Goal: Information Seeking & Learning: Learn about a topic

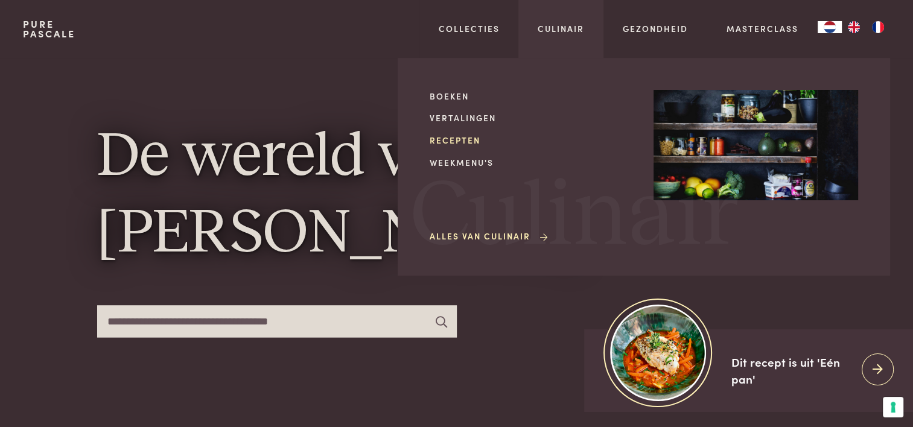
click at [459, 142] on link "Recepten" at bounding box center [532, 140] width 205 height 13
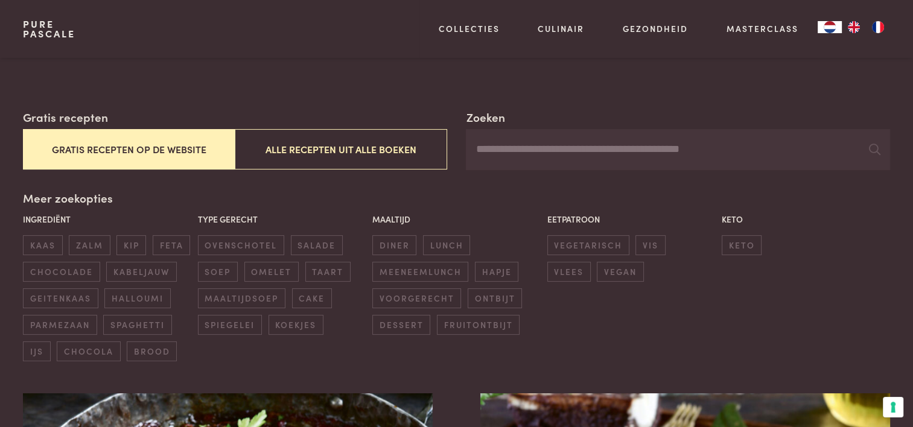
scroll to position [181, 0]
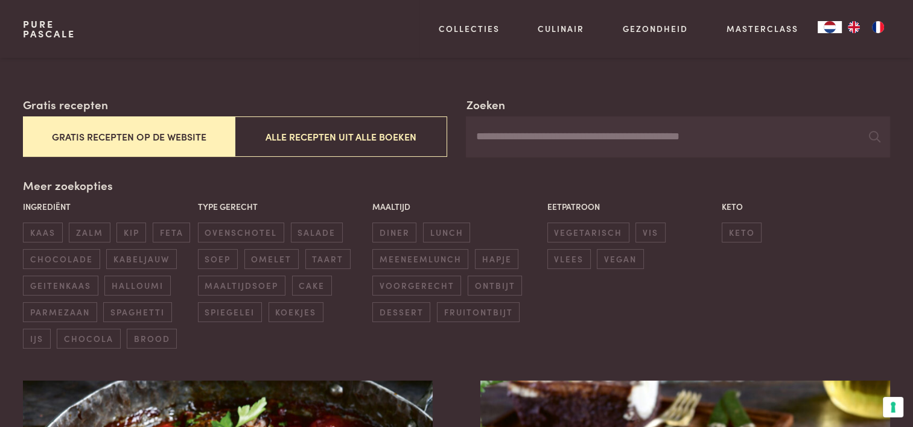
click at [156, 135] on button "Gratis recepten op de website" at bounding box center [129, 136] width 212 height 40
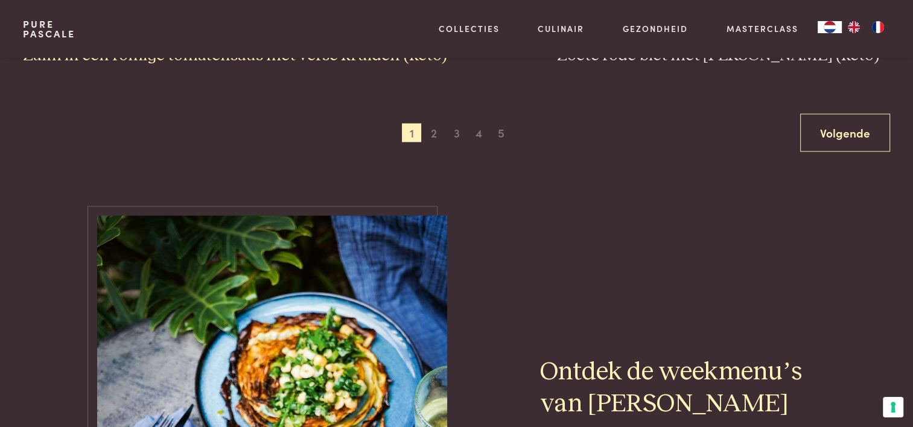
scroll to position [2449, 0]
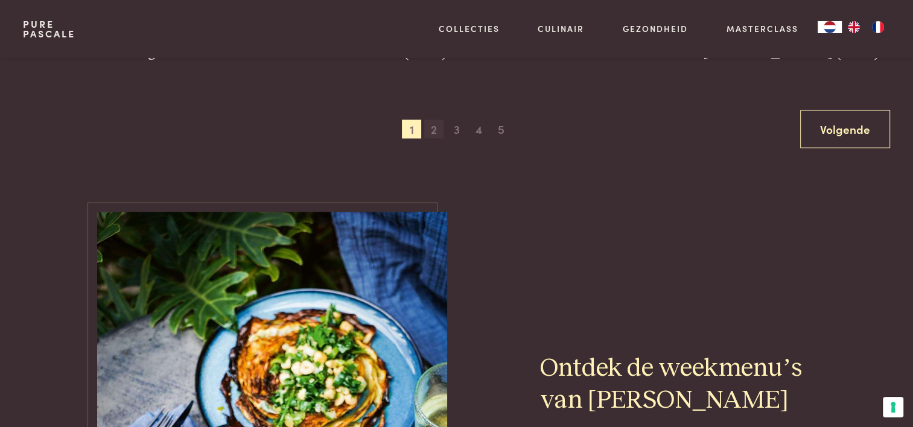
click at [430, 130] on span "2" at bounding box center [433, 129] width 19 height 19
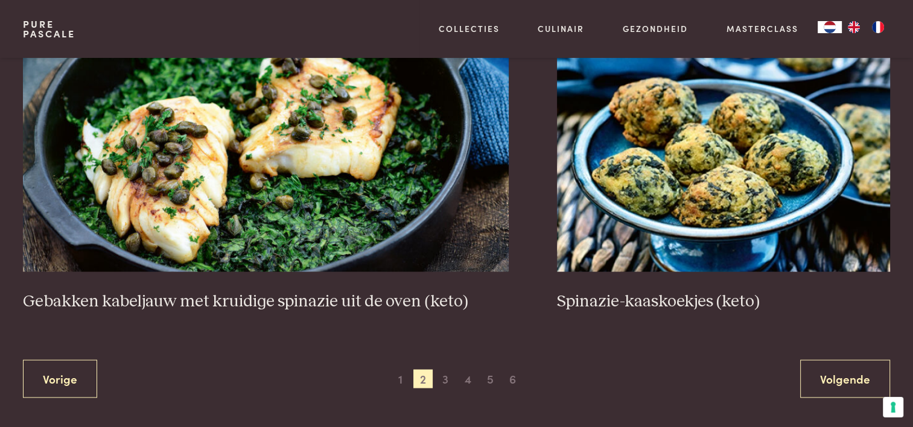
scroll to position [2208, 0]
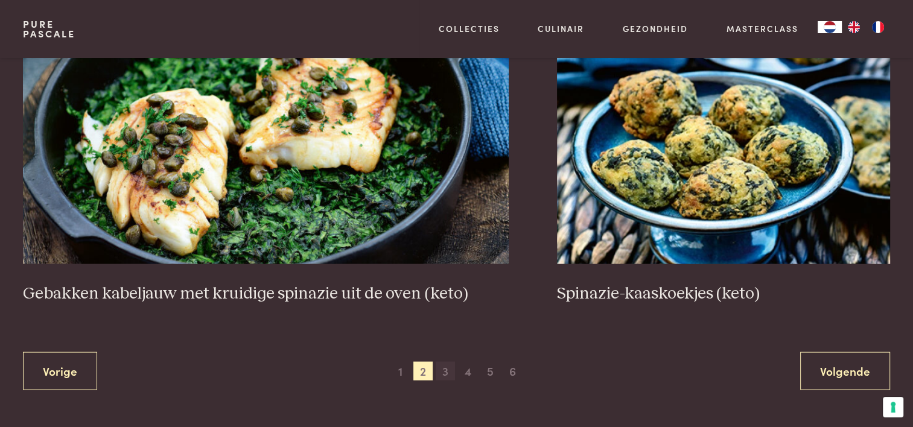
click at [441, 370] on span "3" at bounding box center [445, 370] width 19 height 19
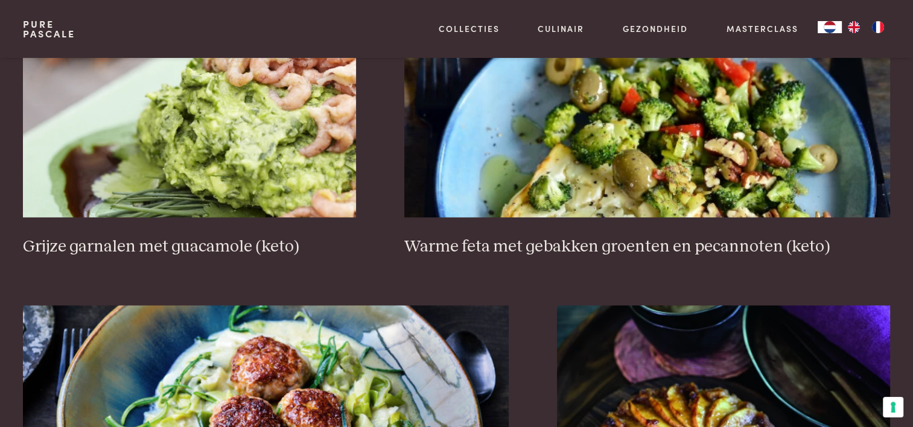
scroll to position [2147, 0]
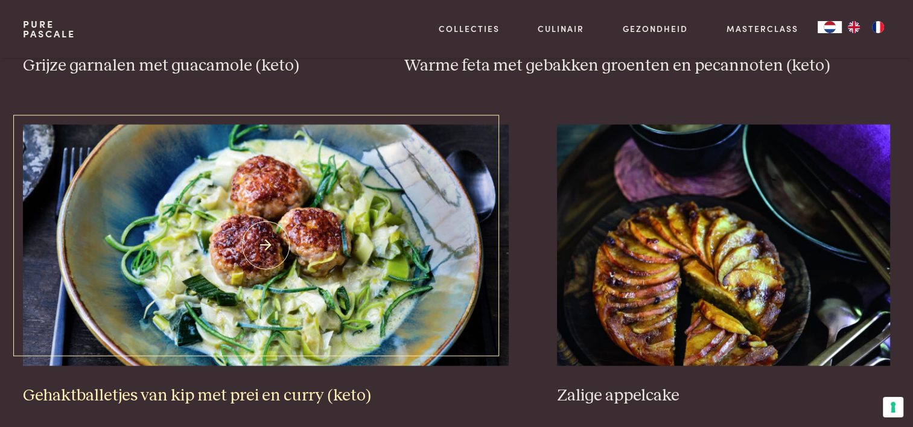
click at [305, 390] on h3 "Gehaktballetjes van kip met prei en curry (keto)" at bounding box center [266, 395] width 486 height 21
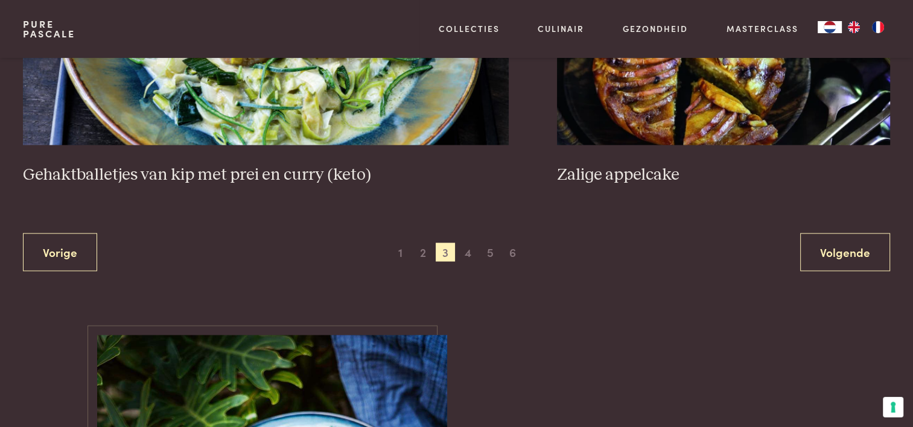
scroll to position [2389, 0]
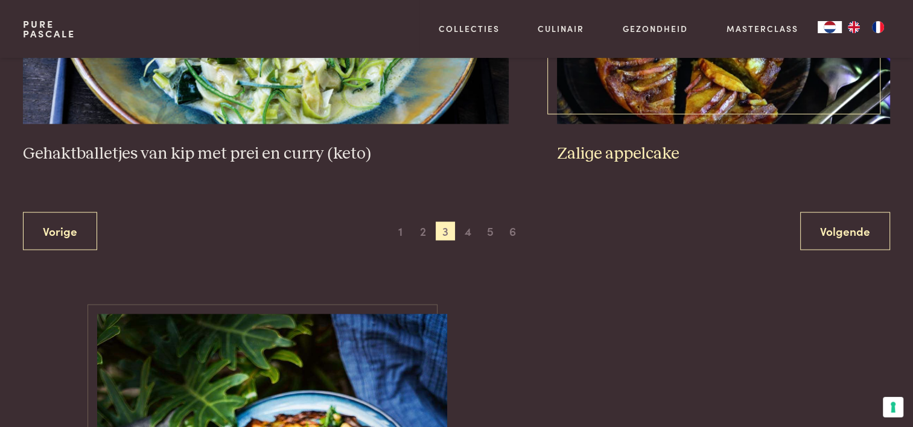
click at [636, 154] on h3 "Zalige appelcake" at bounding box center [723, 154] width 333 height 21
click at [602, 152] on h3 "Zalige appelcake" at bounding box center [723, 154] width 333 height 21
click at [468, 232] on span "4" at bounding box center [467, 231] width 19 height 19
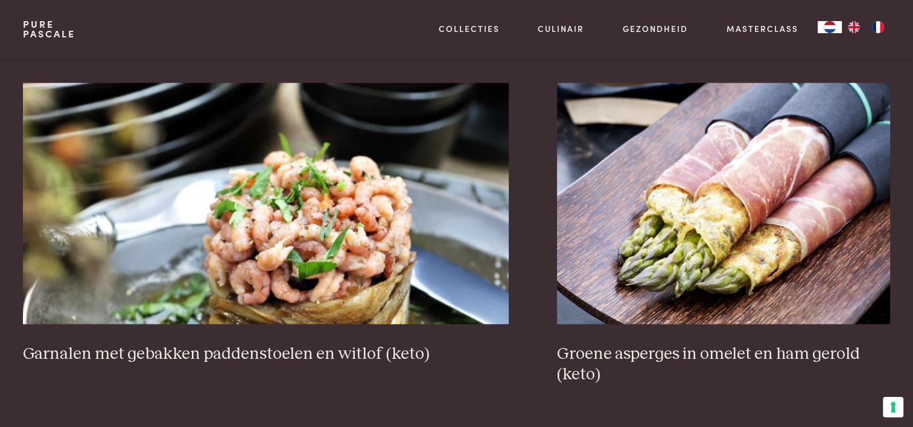
scroll to position [2328, 0]
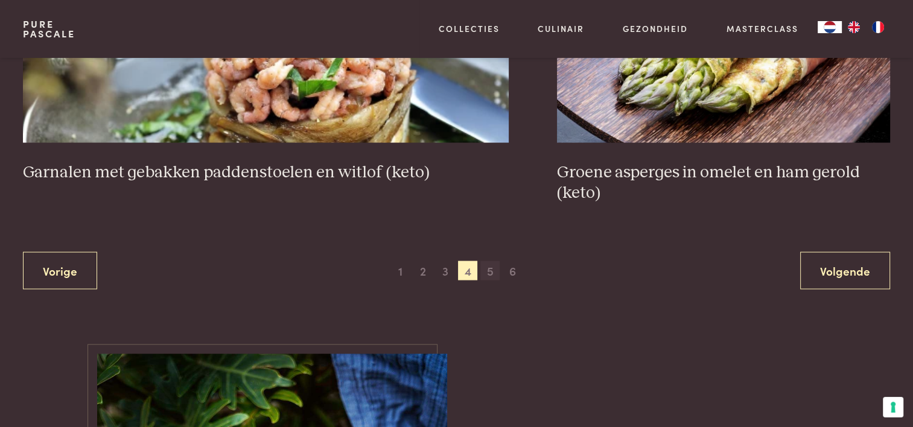
click at [488, 266] on span "5" at bounding box center [489, 270] width 19 height 19
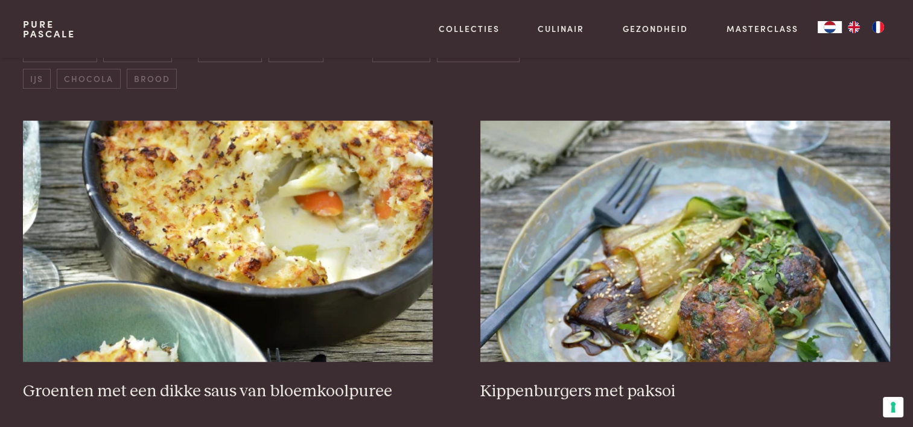
scroll to position [579, 0]
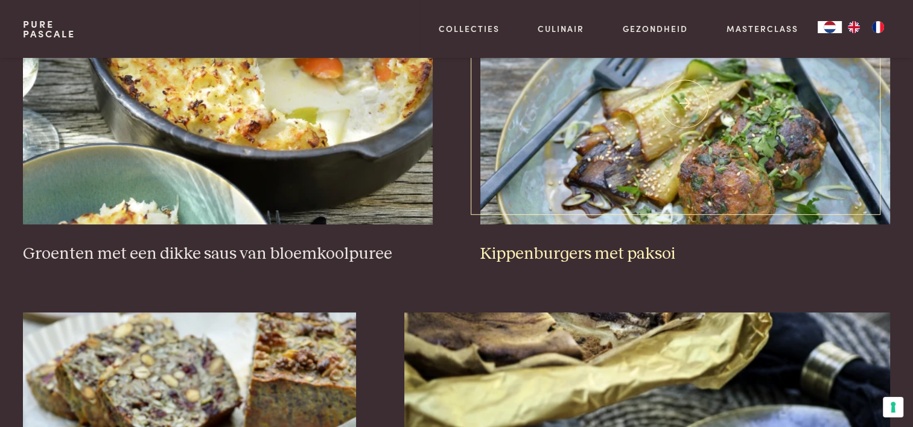
click at [649, 253] on h3 "Kippenburgers met paksoi" at bounding box center [684, 254] width 409 height 21
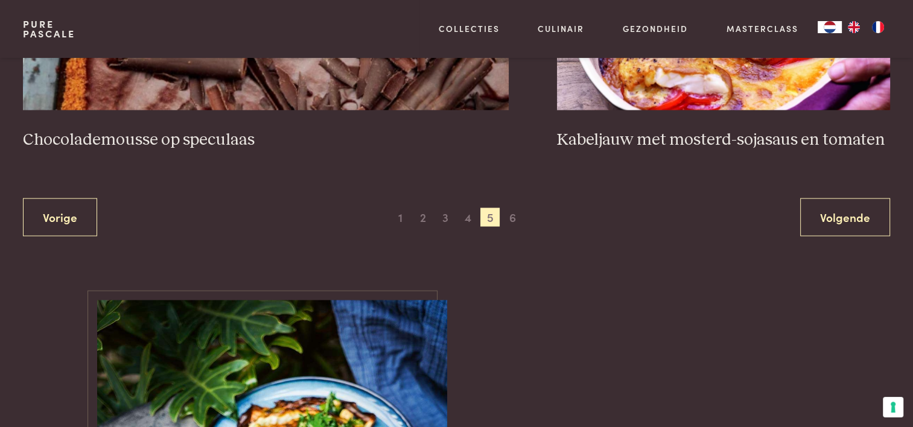
scroll to position [2389, 0]
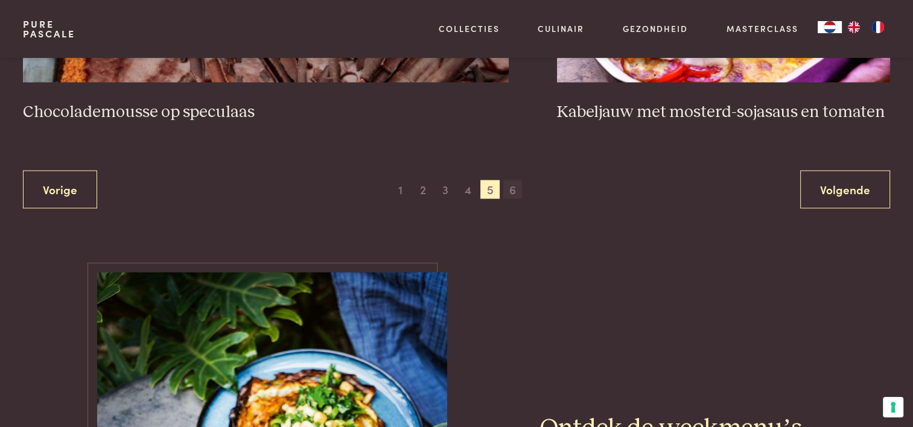
click at [512, 189] on span "6" at bounding box center [512, 189] width 19 height 19
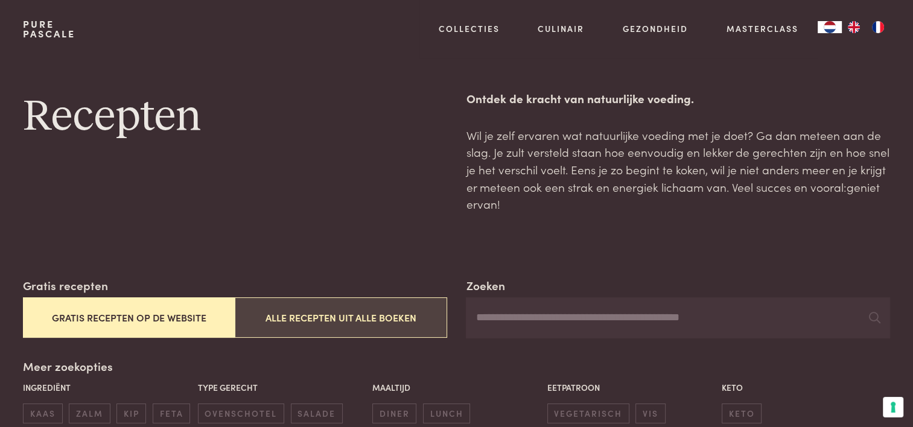
click at [381, 310] on button "Alle recepten uit alle boeken" at bounding box center [341, 317] width 212 height 40
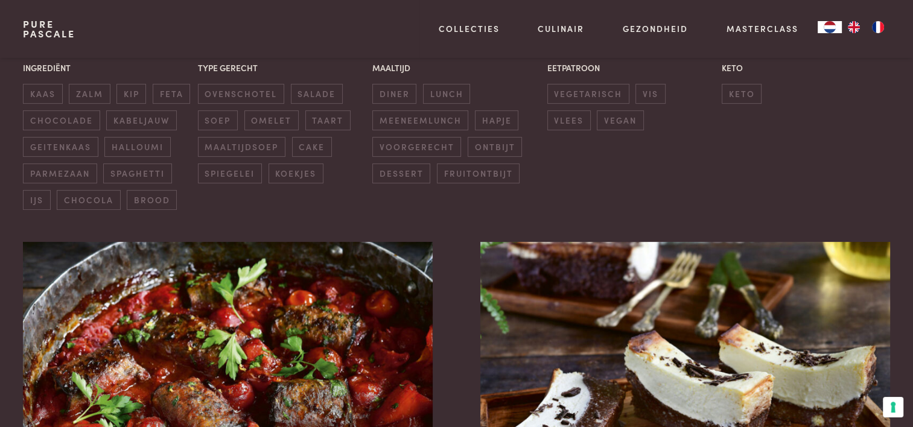
scroll to position [96, 0]
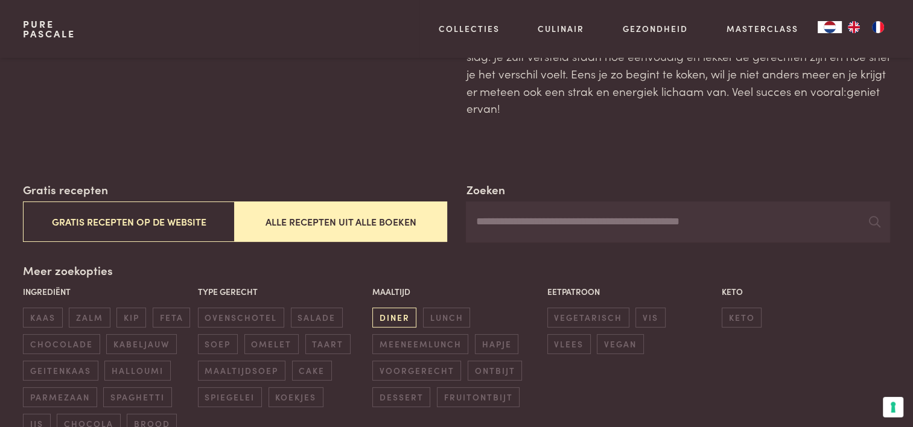
click at [395, 314] on span "diner" at bounding box center [394, 318] width 44 height 20
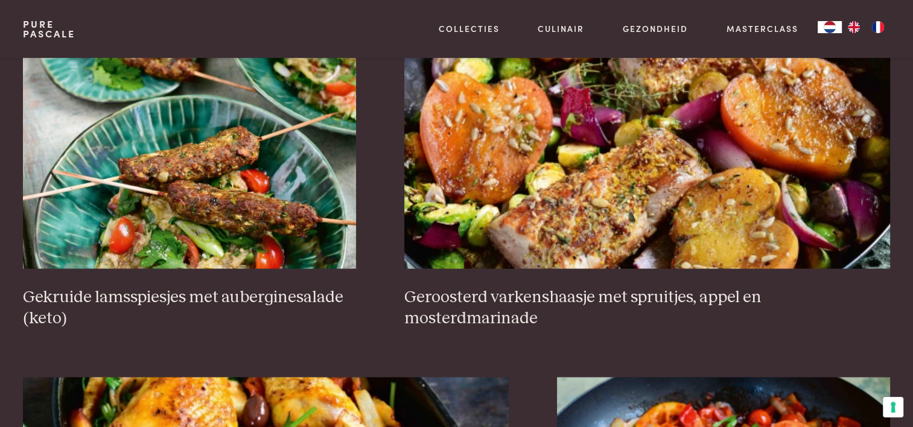
scroll to position [1906, 0]
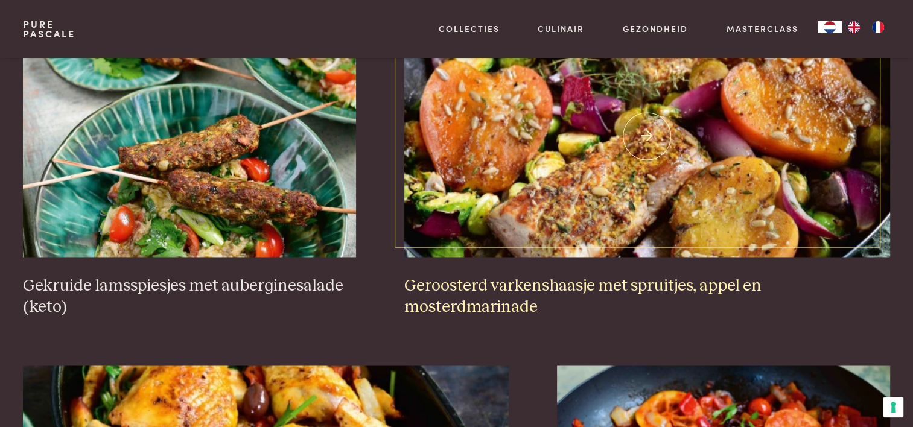
click at [574, 284] on h3 "Geroosterd varkenshaasje met spruitjes, appel en mosterdmarinade" at bounding box center [647, 297] width 486 height 42
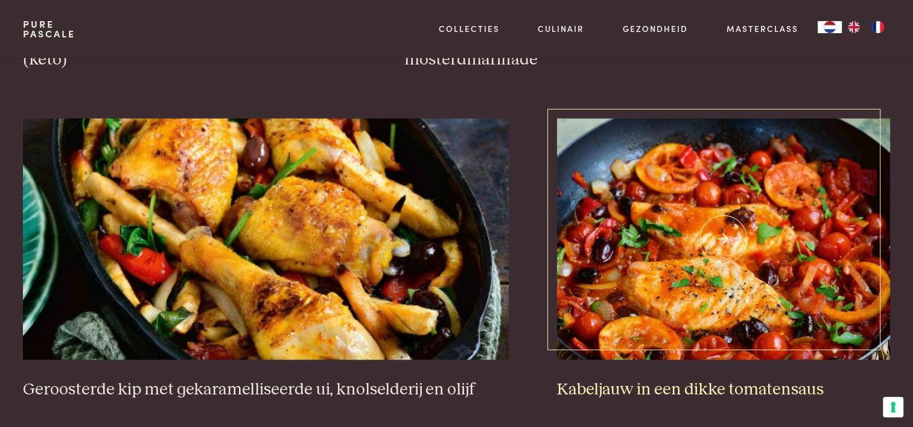
scroll to position [2268, 0]
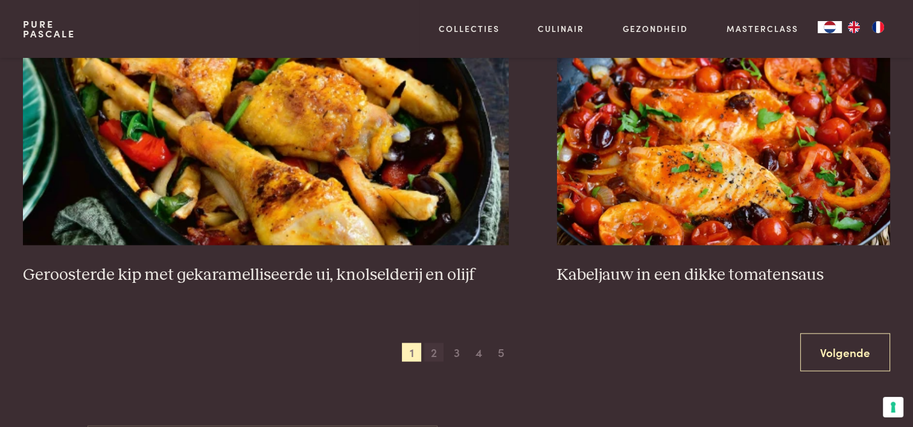
click at [430, 352] on span "2" at bounding box center [433, 352] width 19 height 19
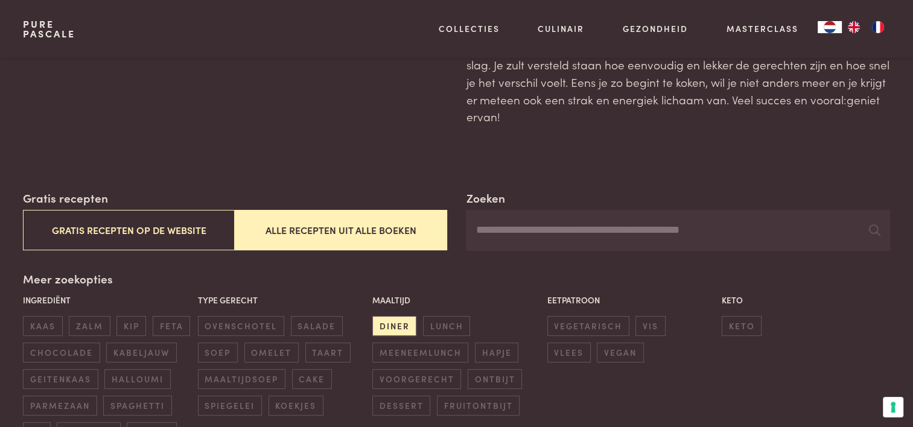
scroll to position [181, 0]
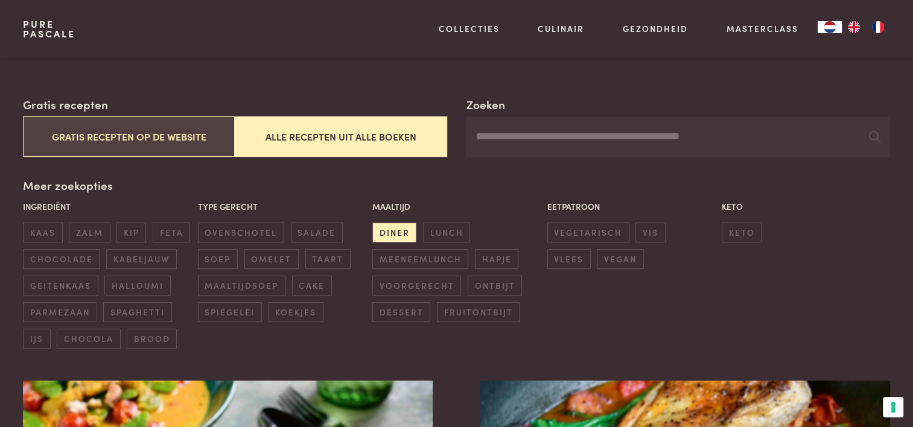
click at [132, 133] on button "Gratis recepten op de website" at bounding box center [129, 136] width 212 height 40
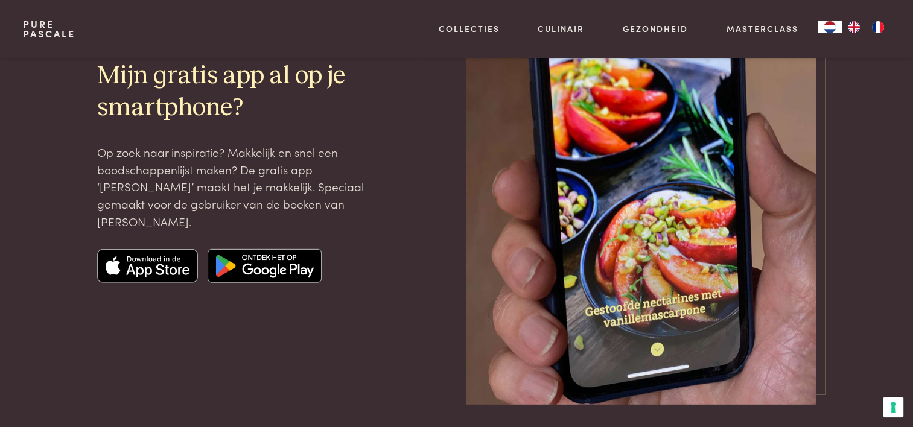
scroll to position [3354, 0]
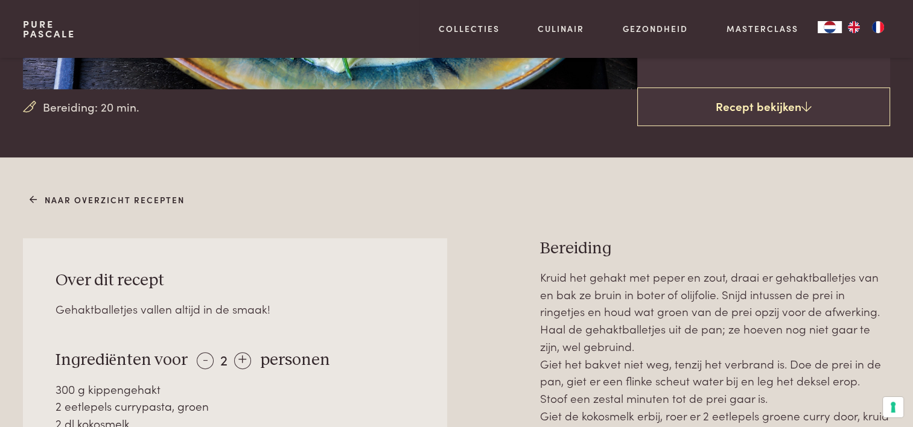
scroll to position [483, 0]
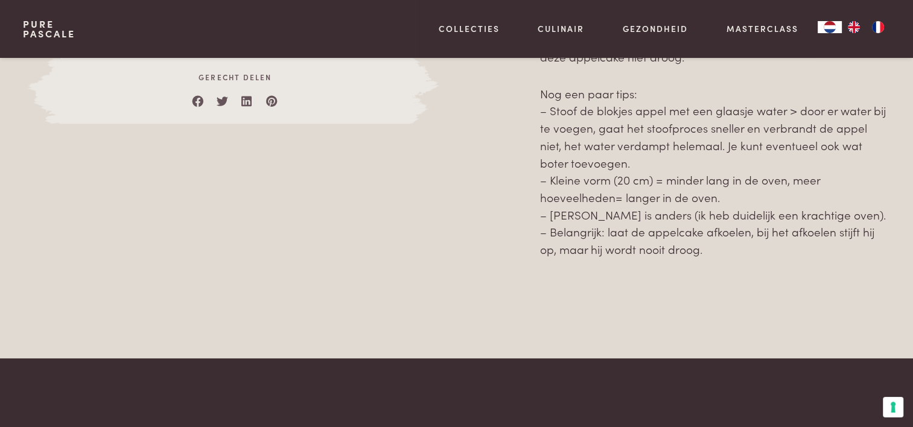
scroll to position [965, 0]
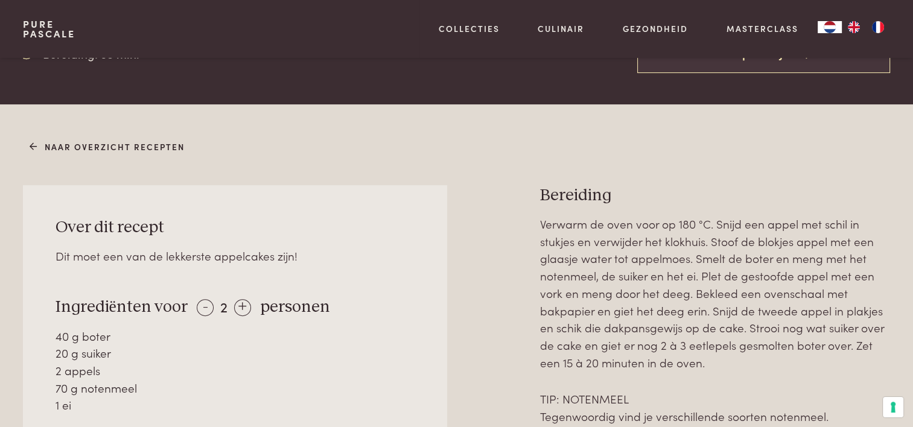
scroll to position [483, 0]
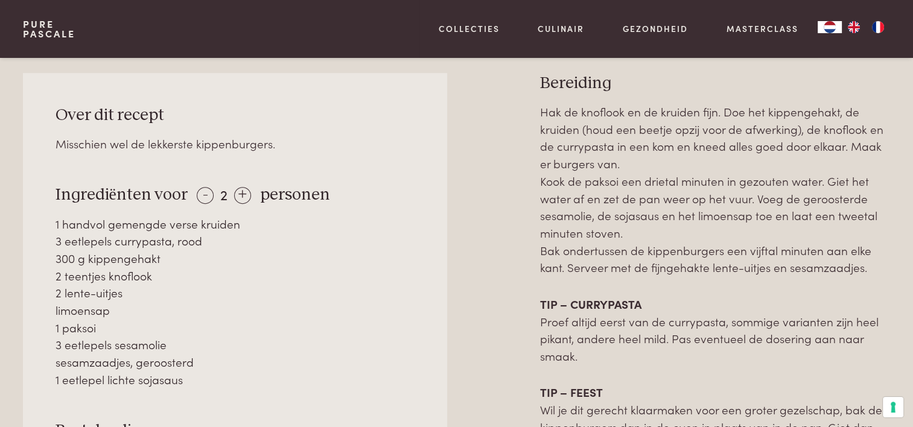
scroll to position [543, 0]
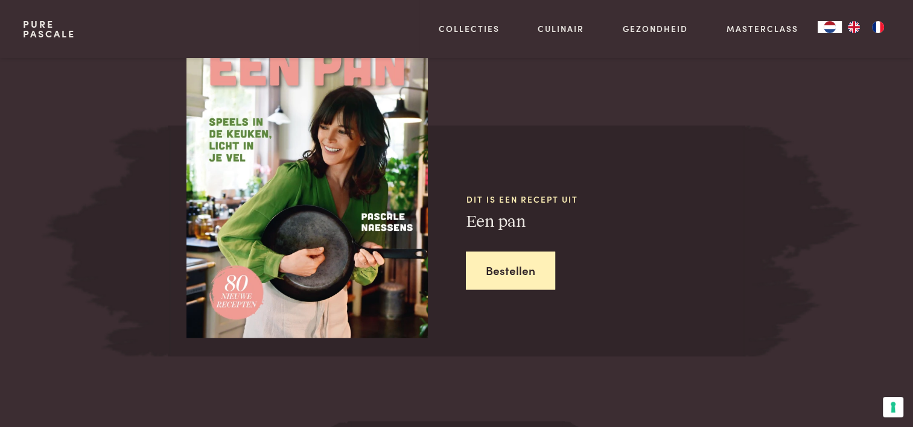
scroll to position [1146, 0]
